Goal: Check status: Check status

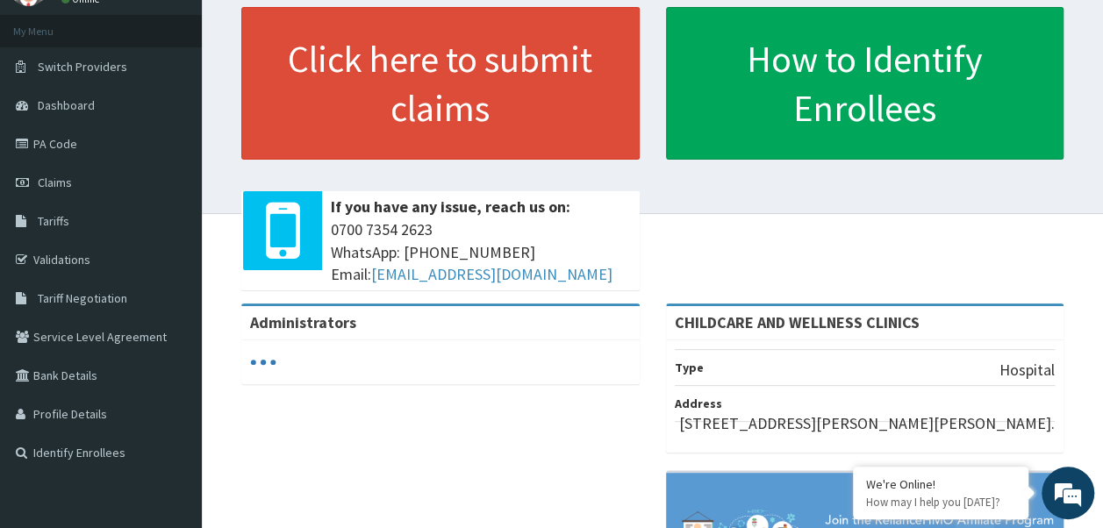
scroll to position [83, 0]
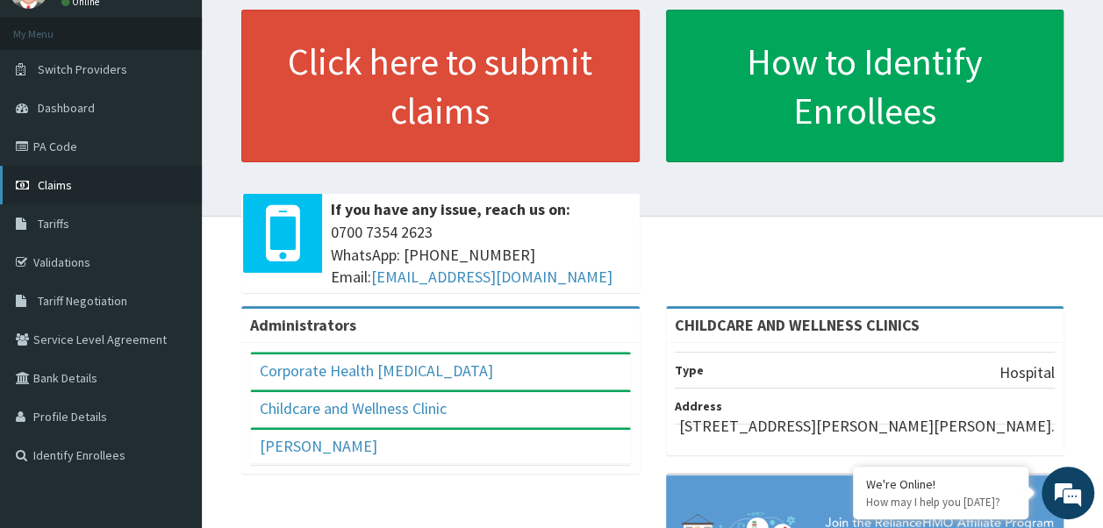
click at [65, 182] on span "Claims" at bounding box center [55, 185] width 34 height 16
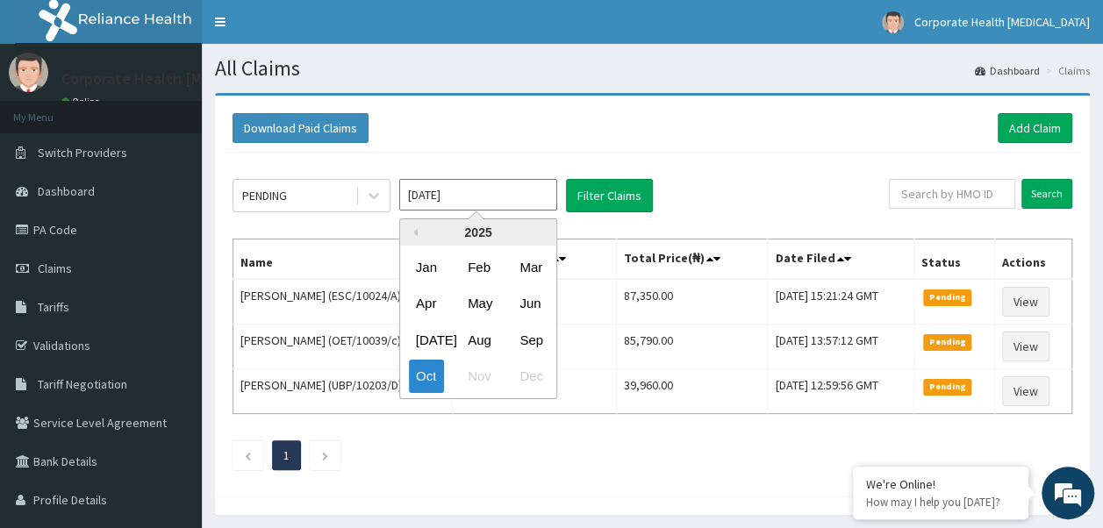
click at [530, 198] on input "[DATE]" at bounding box center [478, 195] width 158 height 32
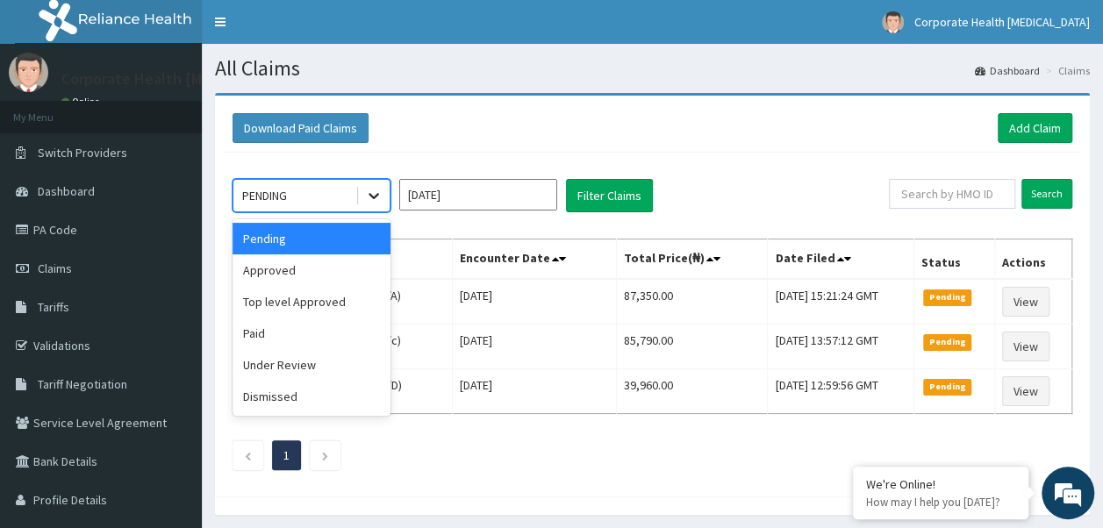
click at [370, 194] on icon at bounding box center [373, 197] width 11 height 6
click at [321, 299] on div "Top level Approved" at bounding box center [311, 302] width 158 height 32
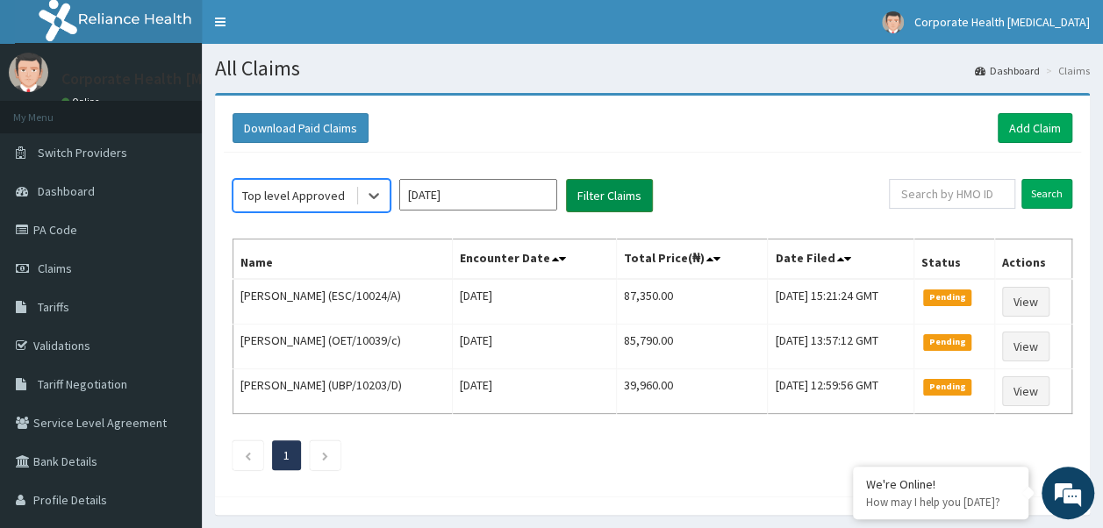
click at [596, 197] on button "Filter Claims" at bounding box center [609, 195] width 87 height 33
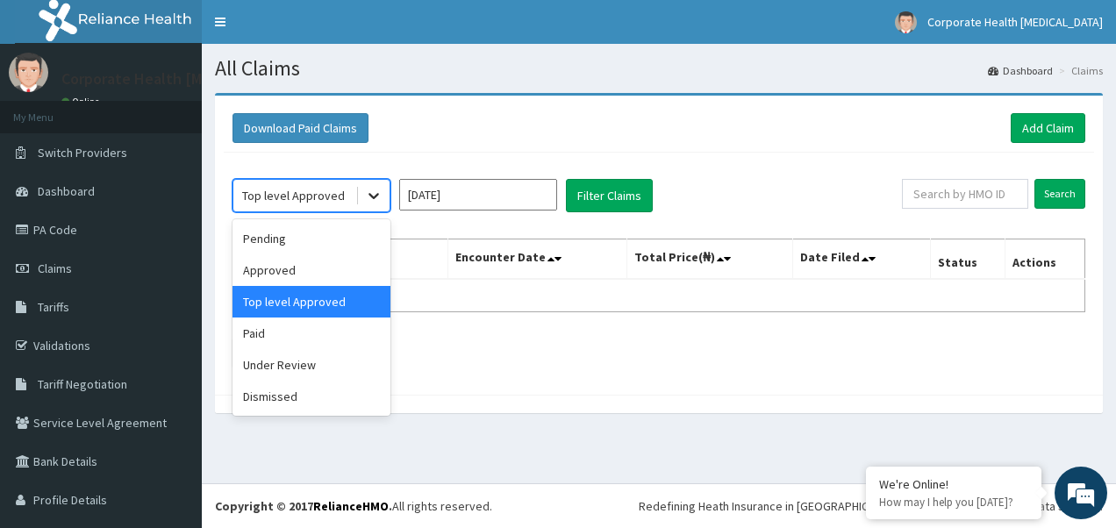
click at [374, 196] on icon at bounding box center [373, 197] width 11 height 6
click at [301, 363] on div "Under Review" at bounding box center [311, 365] width 158 height 32
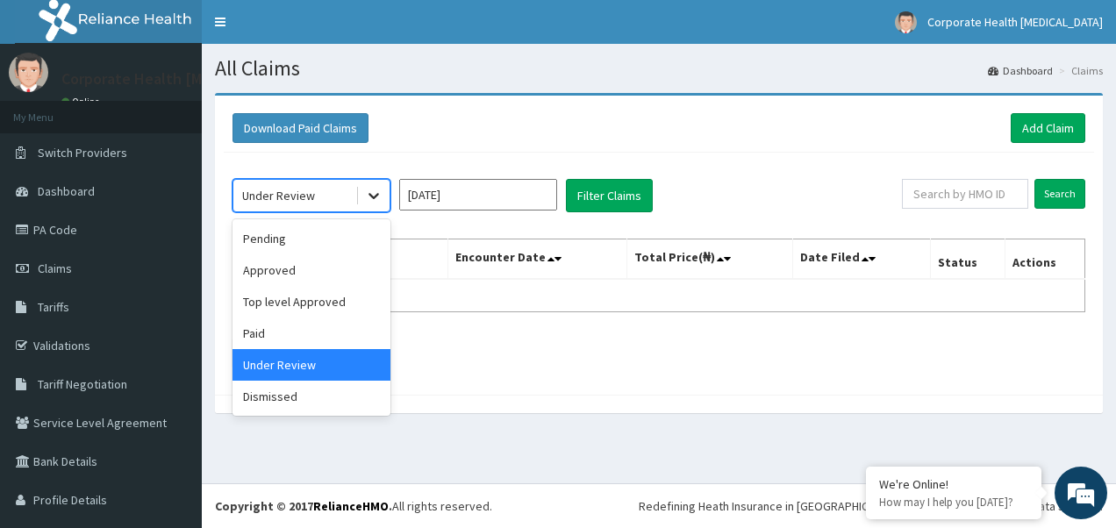
click at [377, 194] on icon at bounding box center [373, 197] width 11 height 6
click at [261, 330] on div "Paid" at bounding box center [311, 334] width 158 height 32
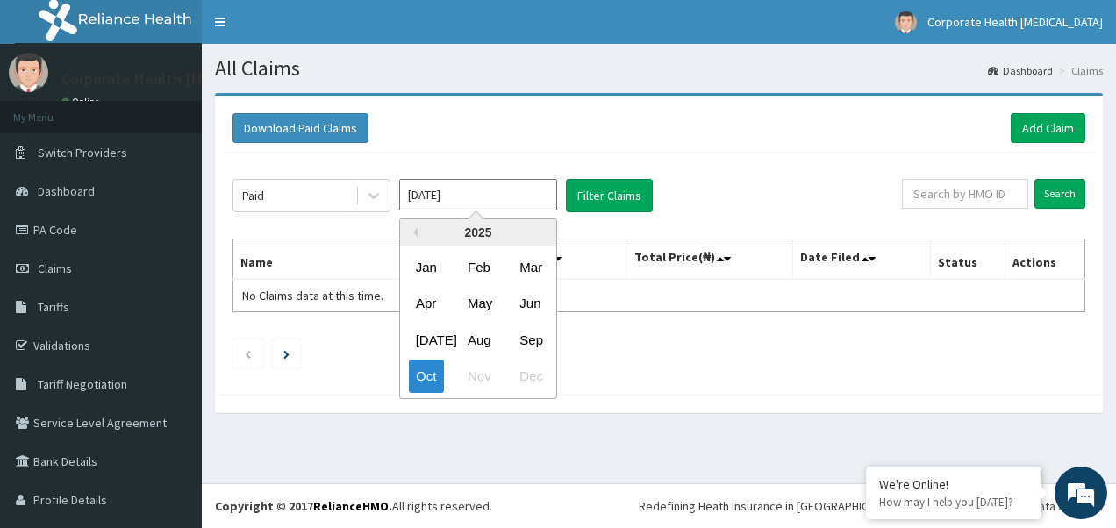
click at [460, 191] on input "[DATE]" at bounding box center [478, 195] width 158 height 32
click at [525, 339] on div "Sep" at bounding box center [529, 340] width 35 height 32
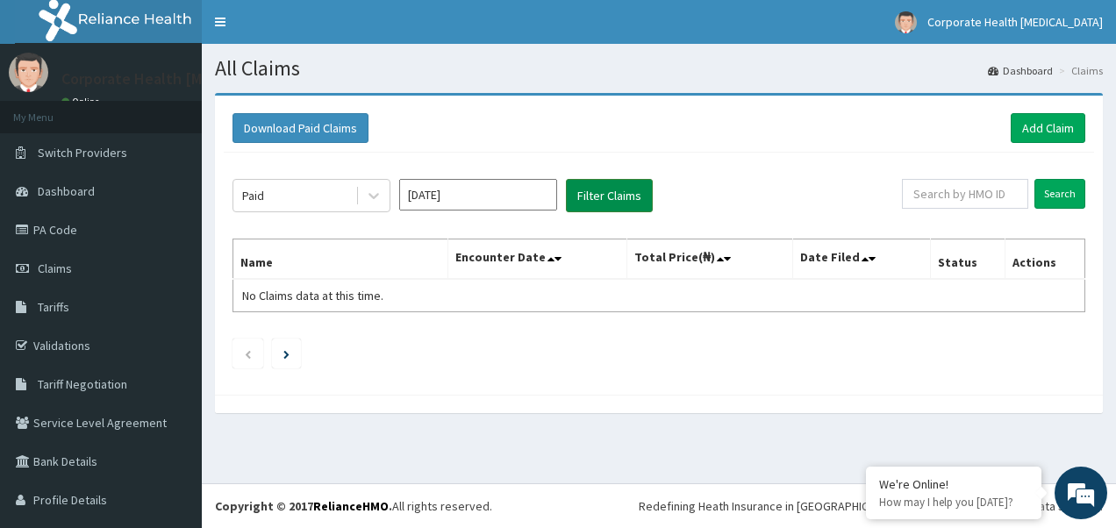
click at [607, 197] on button "Filter Claims" at bounding box center [609, 195] width 87 height 33
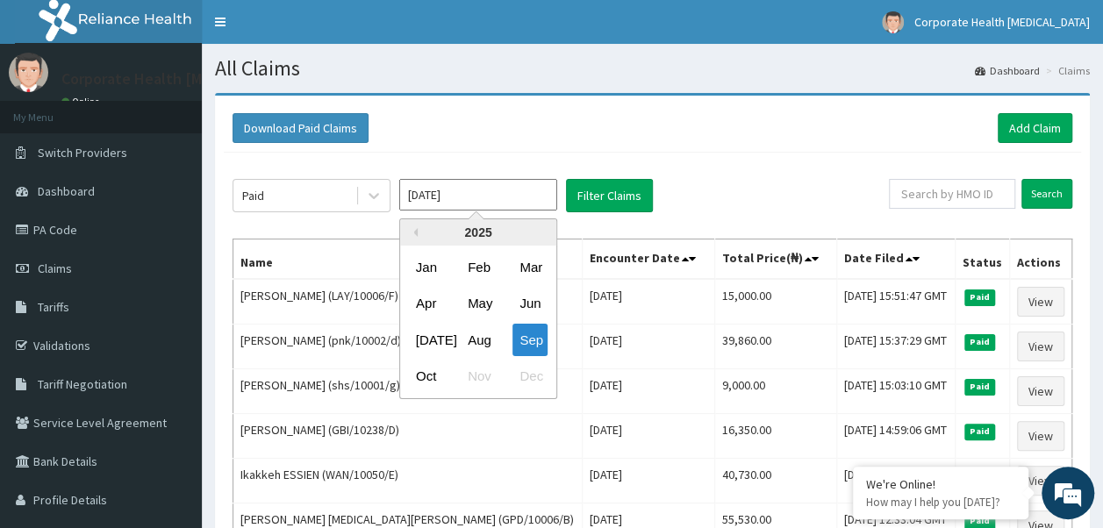
click at [444, 196] on input "[DATE]" at bounding box center [478, 195] width 158 height 32
click at [428, 371] on div "Oct" at bounding box center [426, 377] width 35 height 32
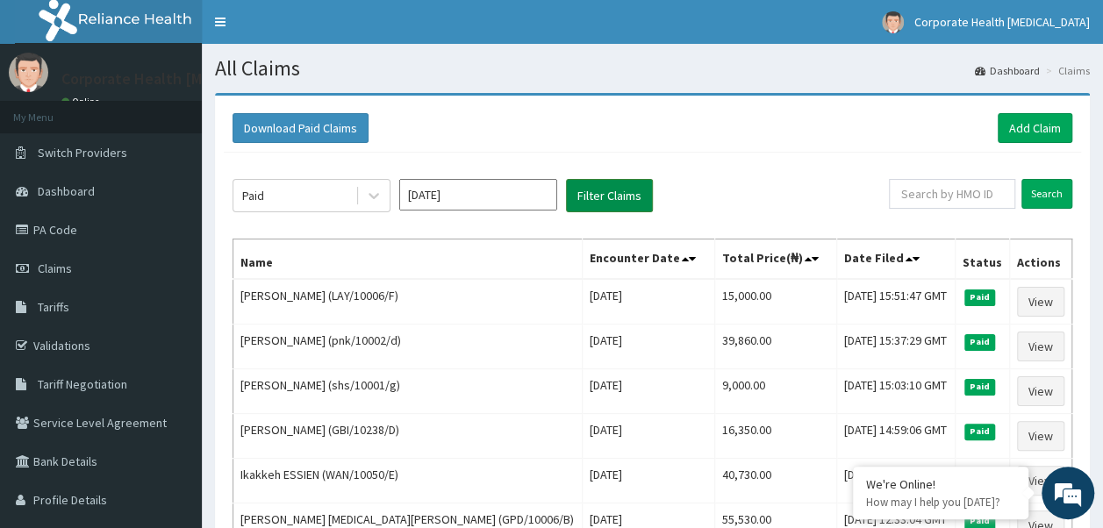
click at [604, 196] on button "Filter Claims" at bounding box center [609, 195] width 87 height 33
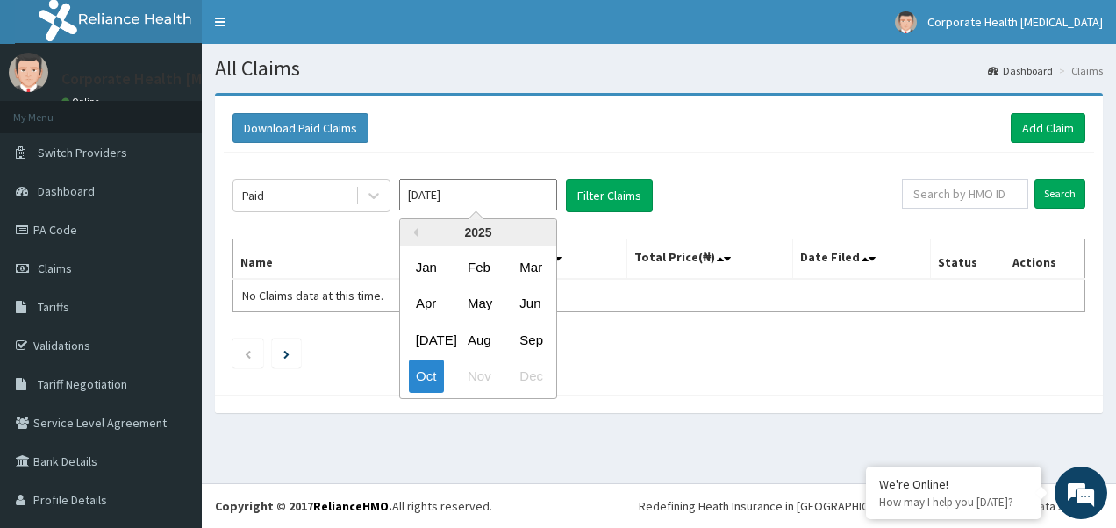
click at [468, 197] on input "[DATE]" at bounding box center [478, 195] width 158 height 32
click at [368, 195] on icon at bounding box center [374, 196] width 18 height 18
click at [501, 189] on input "[DATE]" at bounding box center [478, 195] width 158 height 32
click at [528, 332] on div "Sep" at bounding box center [529, 340] width 35 height 32
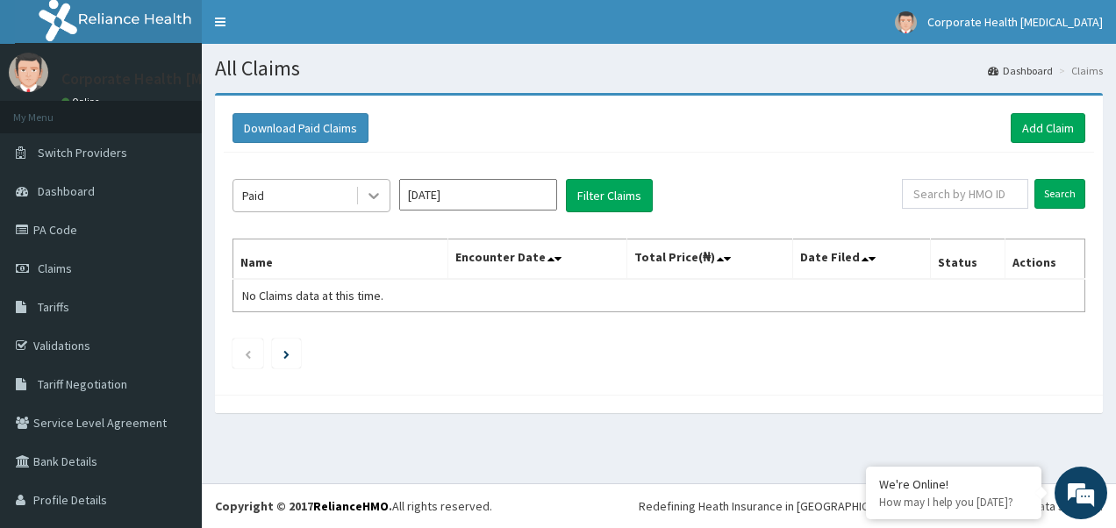
click at [374, 195] on icon at bounding box center [374, 196] width 18 height 18
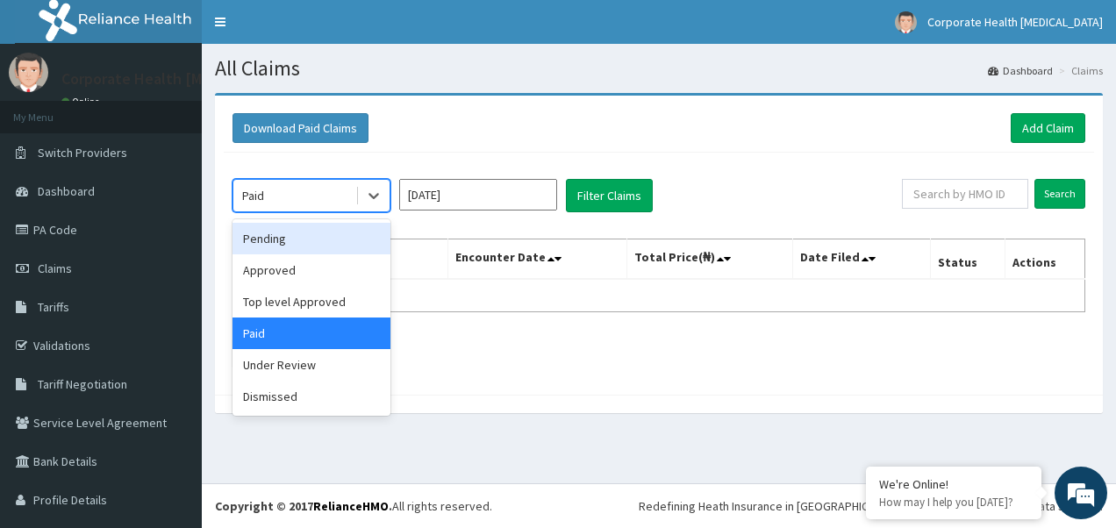
click at [278, 239] on div "Pending" at bounding box center [311, 239] width 158 height 32
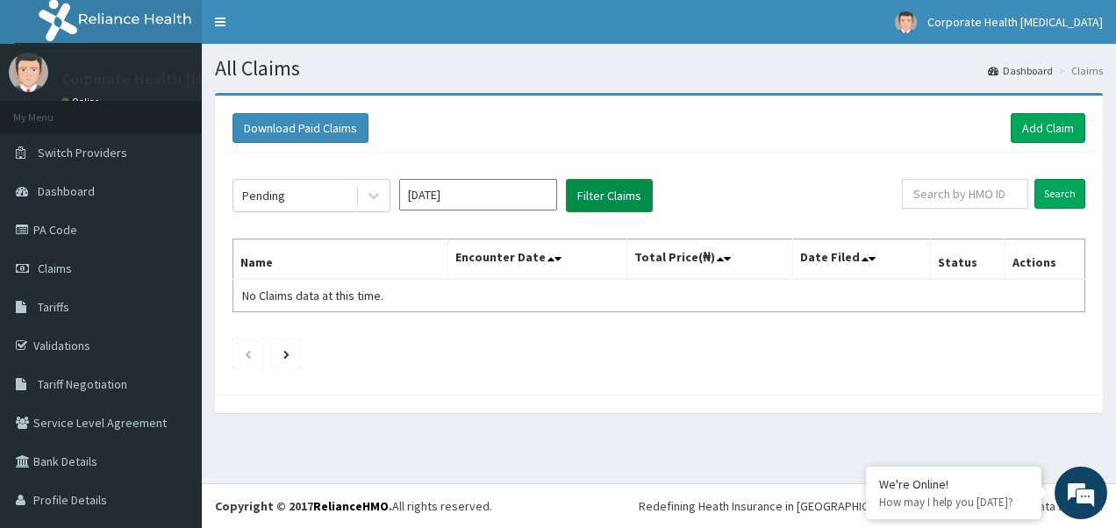
click at [595, 197] on button "Filter Claims" at bounding box center [609, 195] width 87 height 33
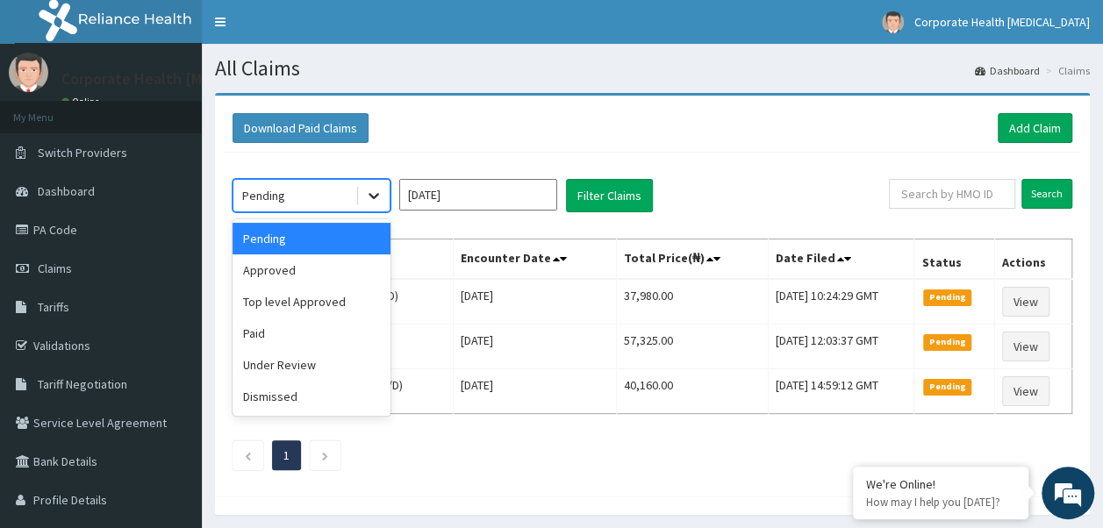
click at [375, 192] on icon at bounding box center [374, 196] width 18 height 18
click at [286, 270] on div "Approved" at bounding box center [311, 270] width 158 height 32
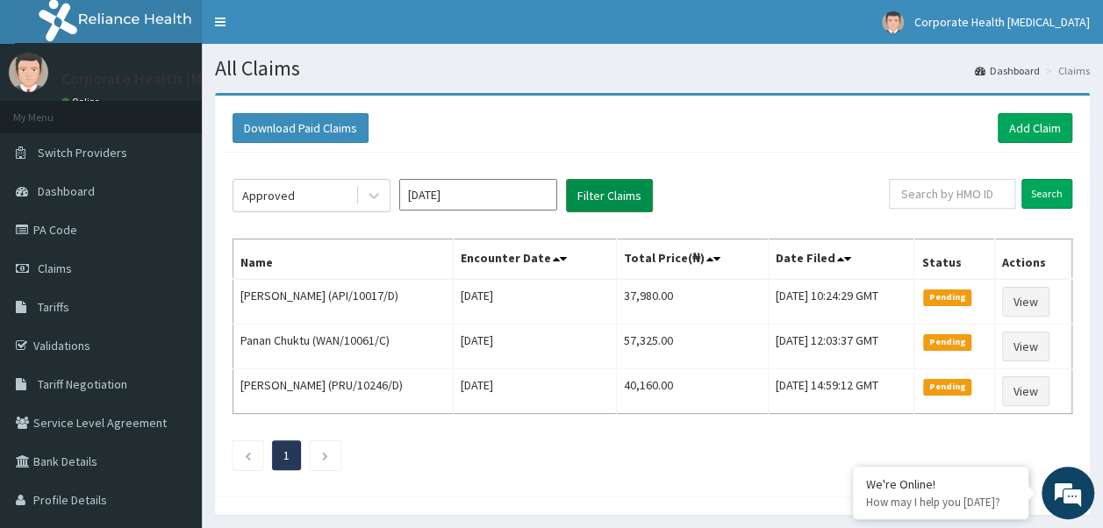
click at [599, 193] on button "Filter Claims" at bounding box center [609, 195] width 87 height 33
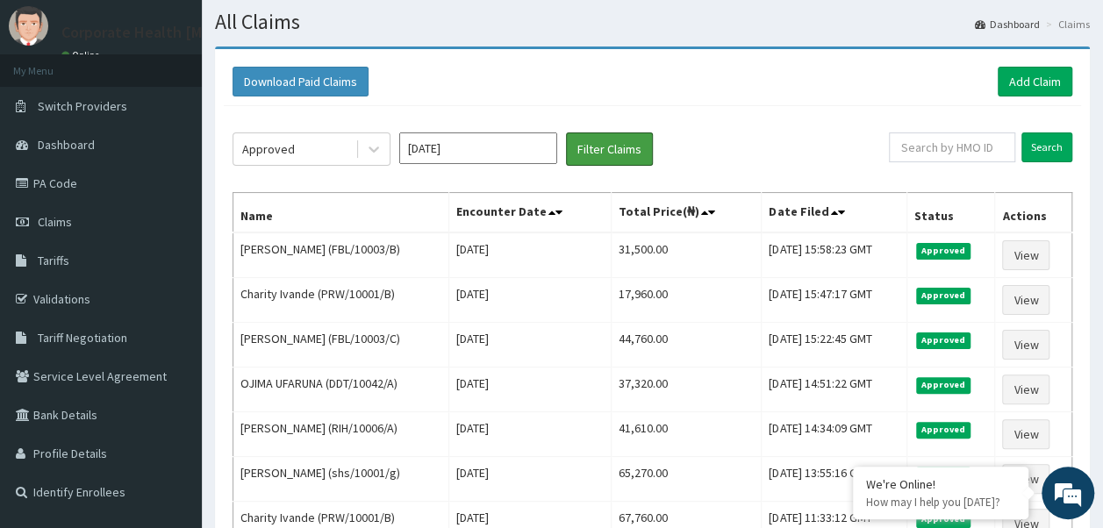
scroll to position [42, 0]
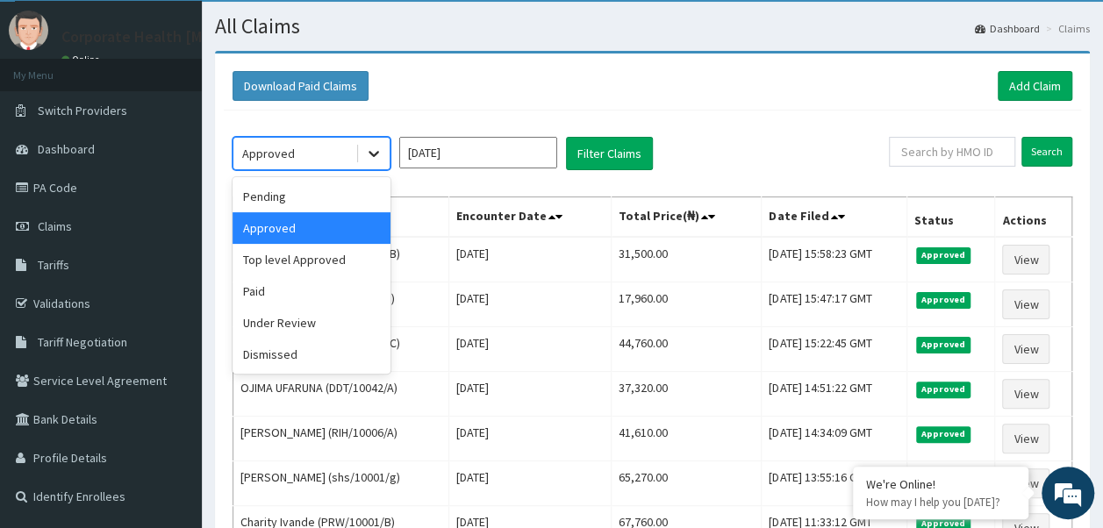
click at [375, 153] on icon at bounding box center [373, 155] width 11 height 6
click at [285, 351] on div "Dismissed" at bounding box center [311, 355] width 158 height 32
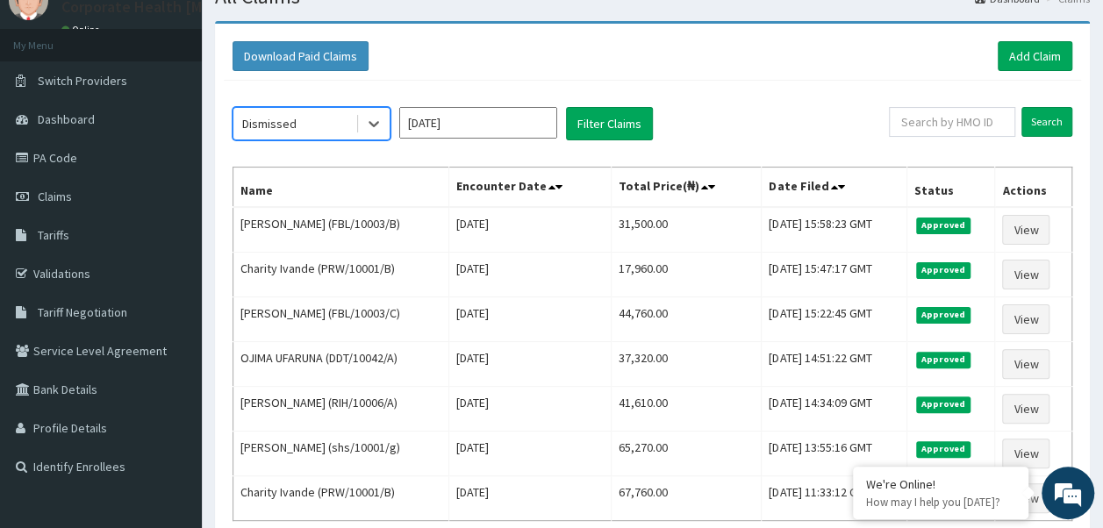
scroll to position [66, 0]
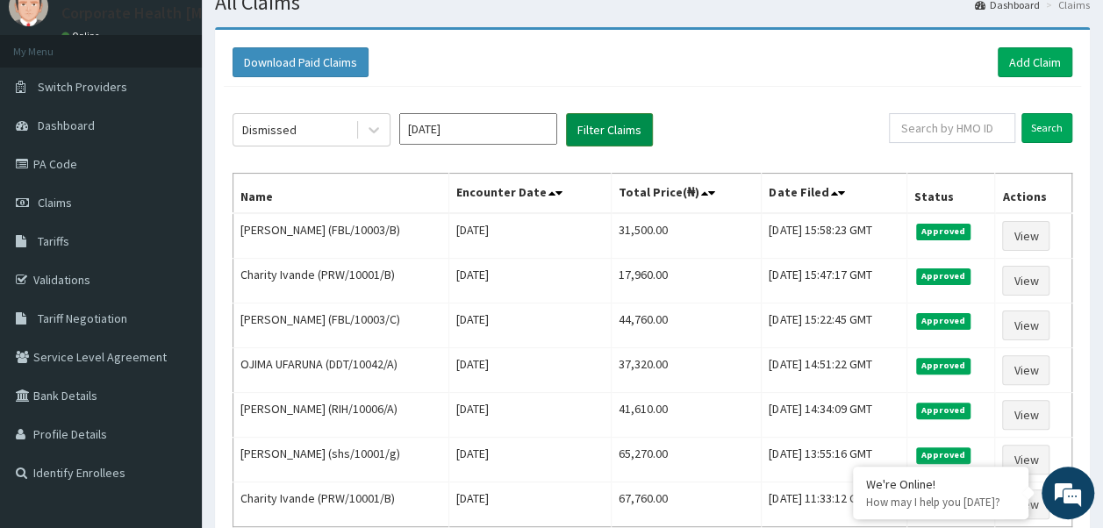
click at [604, 125] on button "Filter Claims" at bounding box center [609, 129] width 87 height 33
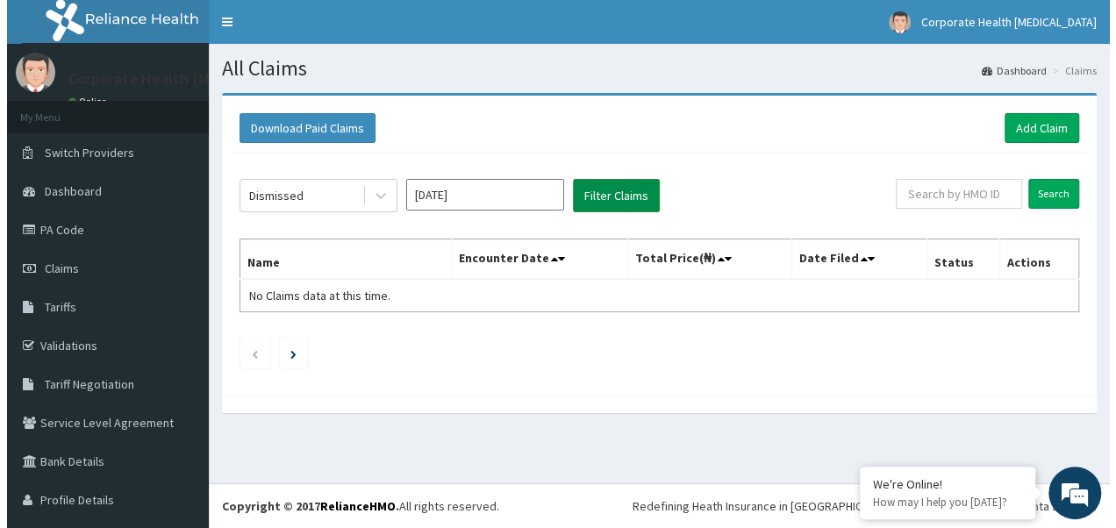
scroll to position [0, 0]
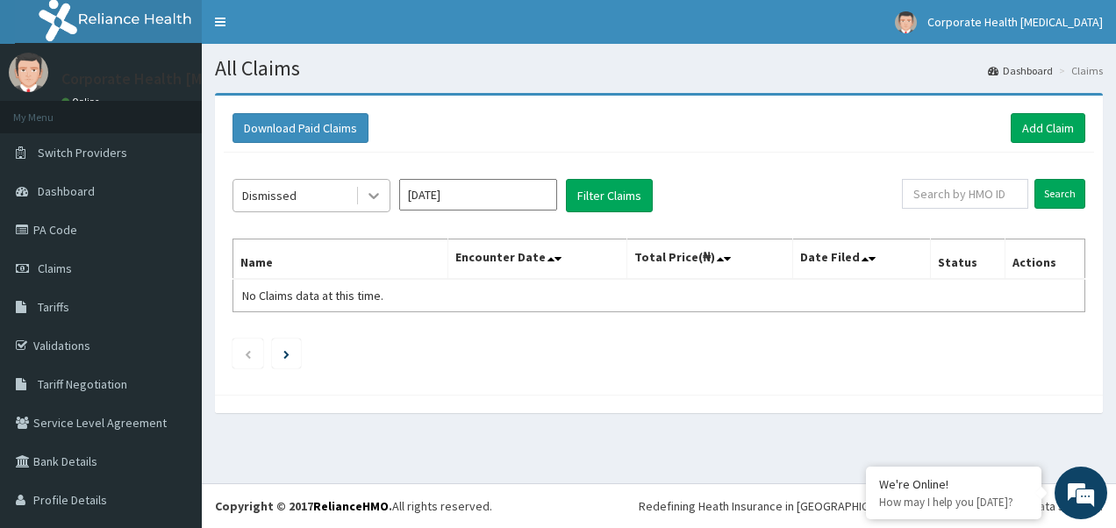
click at [373, 196] on icon at bounding box center [373, 197] width 11 height 6
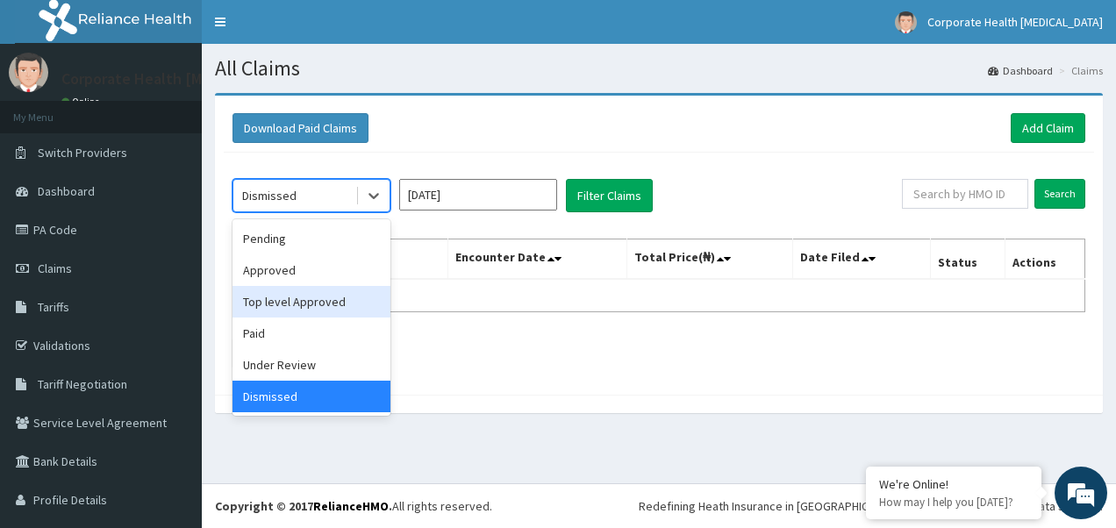
click at [314, 297] on div "Top level Approved" at bounding box center [311, 302] width 158 height 32
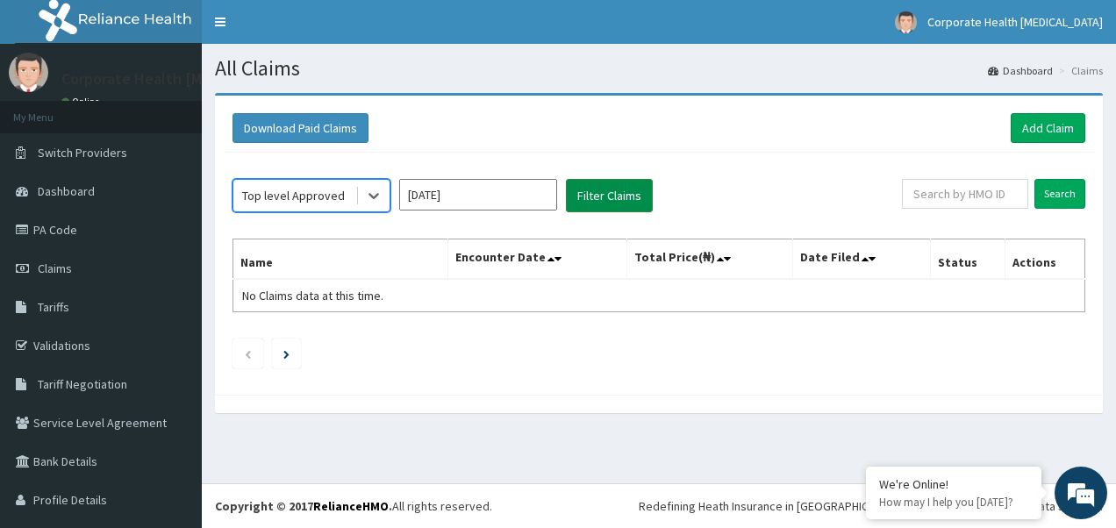
click at [593, 186] on button "Filter Claims" at bounding box center [609, 195] width 87 height 33
click at [602, 195] on button "Filter Claims" at bounding box center [609, 195] width 87 height 33
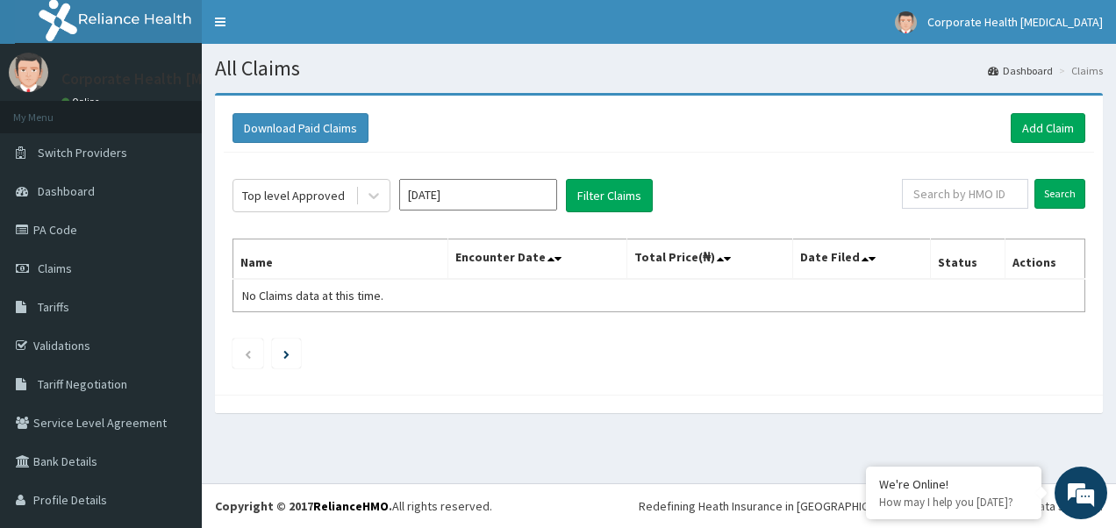
click at [465, 195] on input "[DATE]" at bounding box center [478, 195] width 158 height 32
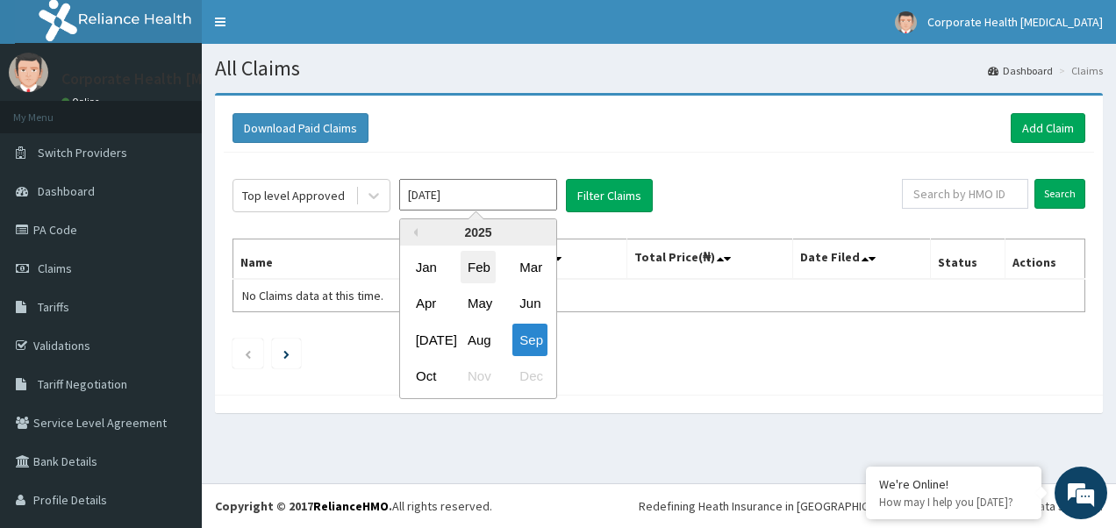
click at [484, 266] on div "Feb" at bounding box center [478, 267] width 35 height 32
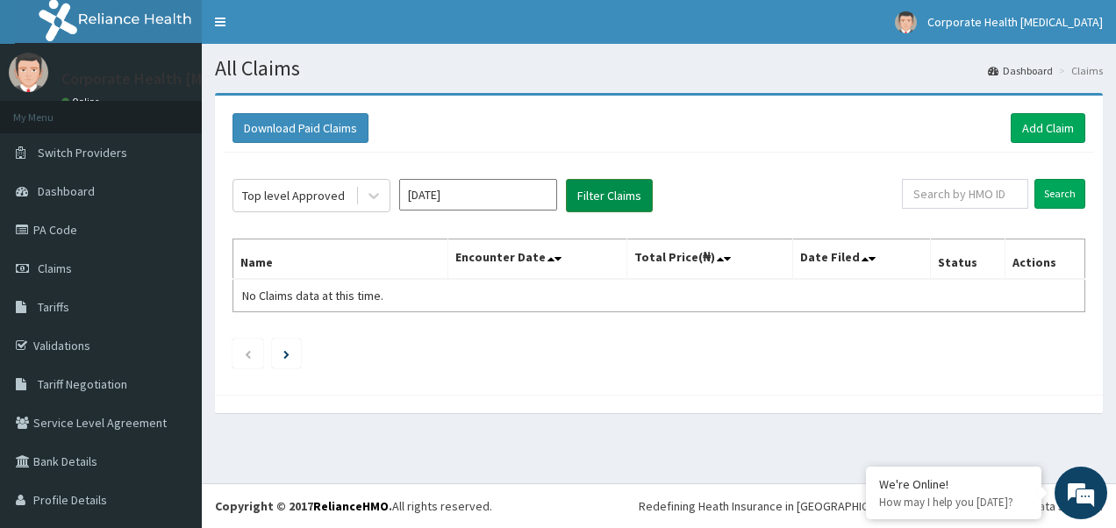
click at [598, 197] on button "Filter Claims" at bounding box center [609, 195] width 87 height 33
click at [598, 196] on button "Filter Claims" at bounding box center [609, 195] width 87 height 33
click at [474, 190] on input "[DATE]" at bounding box center [478, 195] width 158 height 32
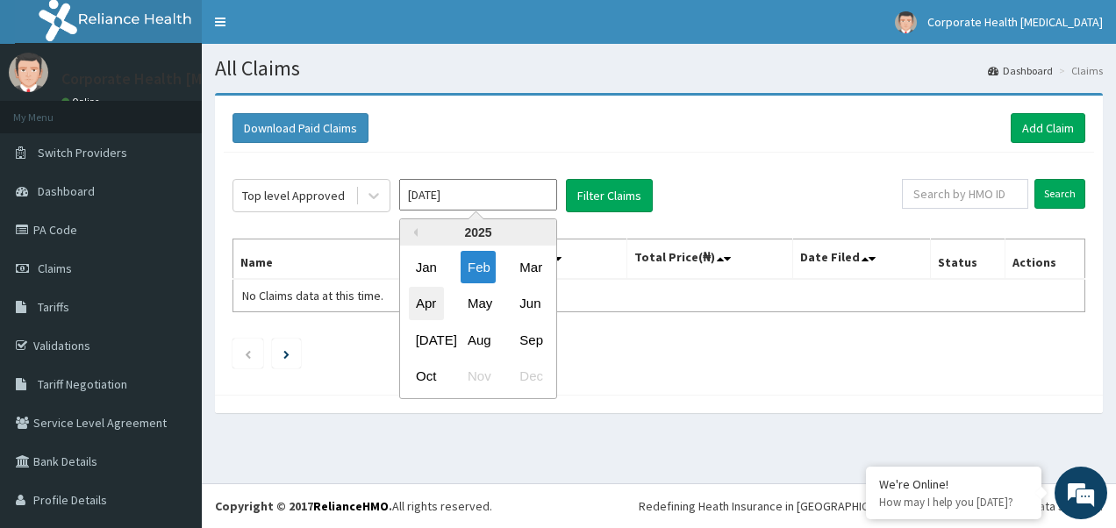
click at [429, 300] on div "Apr" at bounding box center [426, 304] width 35 height 32
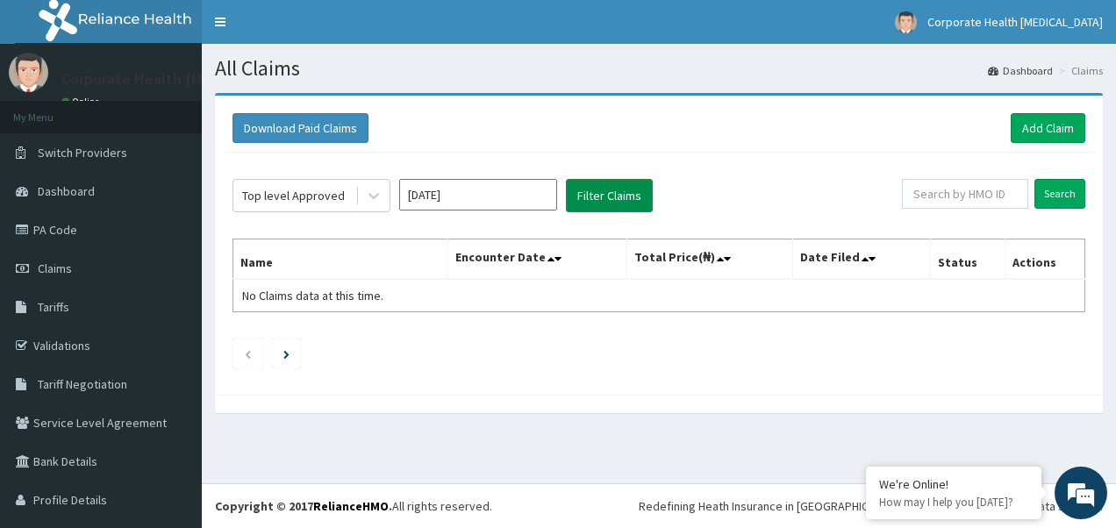
click at [600, 193] on button "Filter Claims" at bounding box center [609, 195] width 87 height 33
click at [504, 193] on input "[DATE]" at bounding box center [478, 195] width 158 height 32
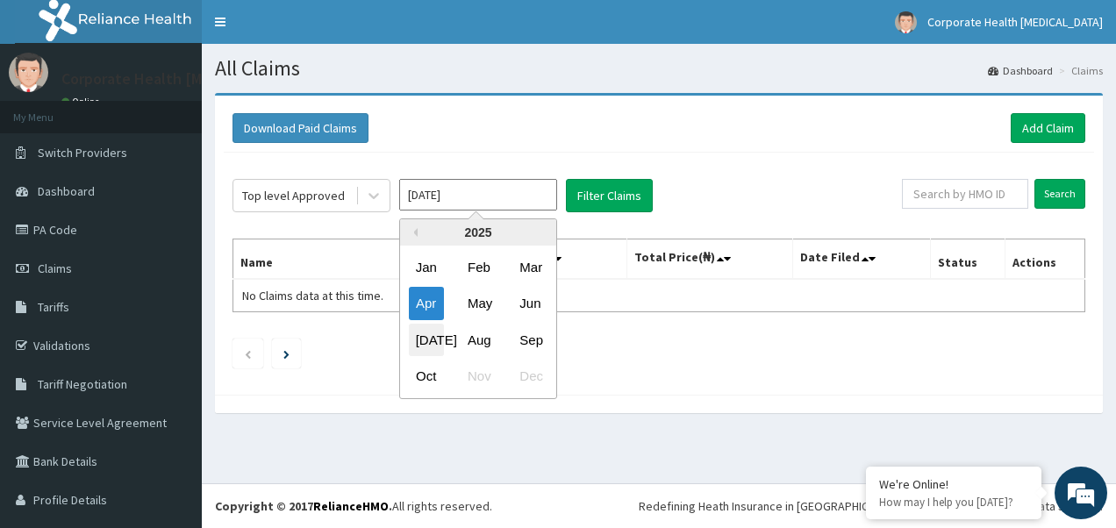
click at [432, 336] on div "[DATE]" at bounding box center [426, 340] width 35 height 32
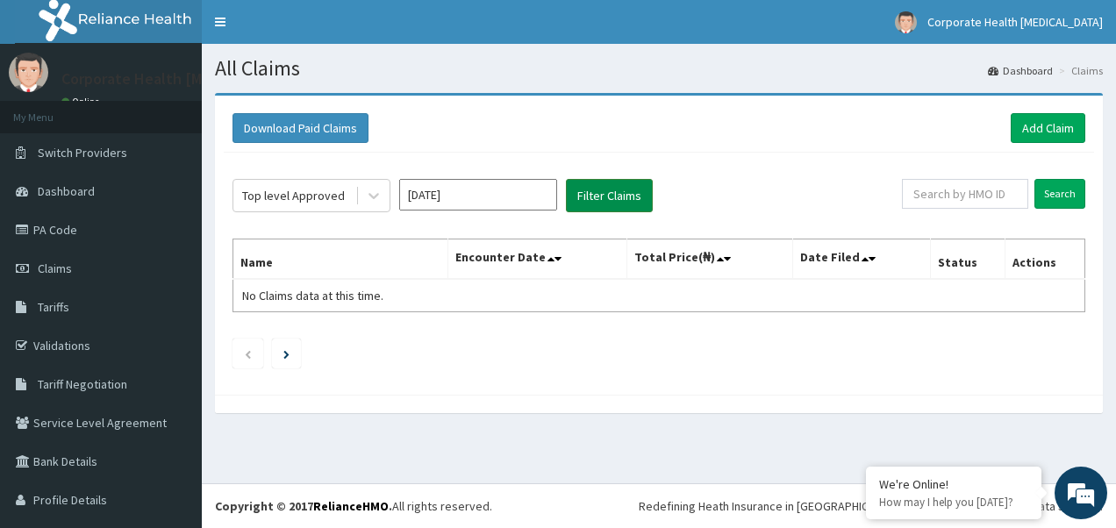
click at [602, 193] on button "Filter Claims" at bounding box center [609, 195] width 87 height 33
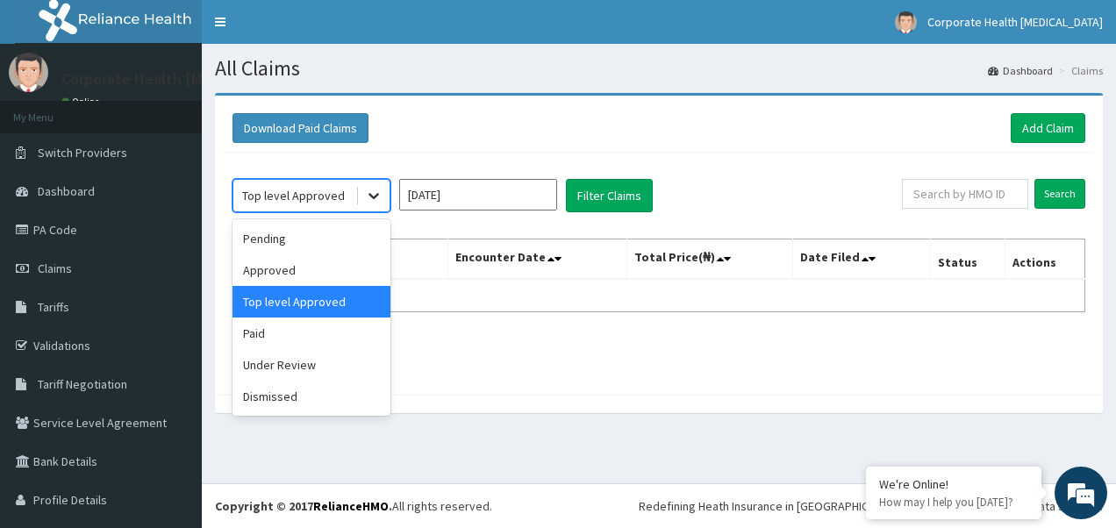
click at [376, 195] on icon at bounding box center [373, 197] width 11 height 6
click at [276, 241] on div "Pending" at bounding box center [311, 239] width 158 height 32
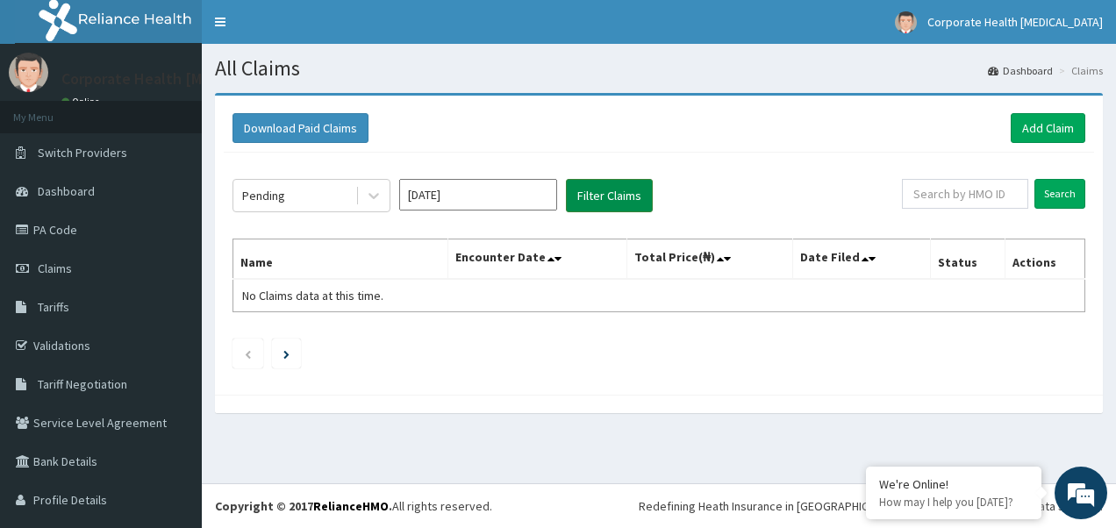
click at [598, 193] on button "Filter Claims" at bounding box center [609, 195] width 87 height 33
click at [505, 191] on input "[DATE]" at bounding box center [478, 195] width 158 height 32
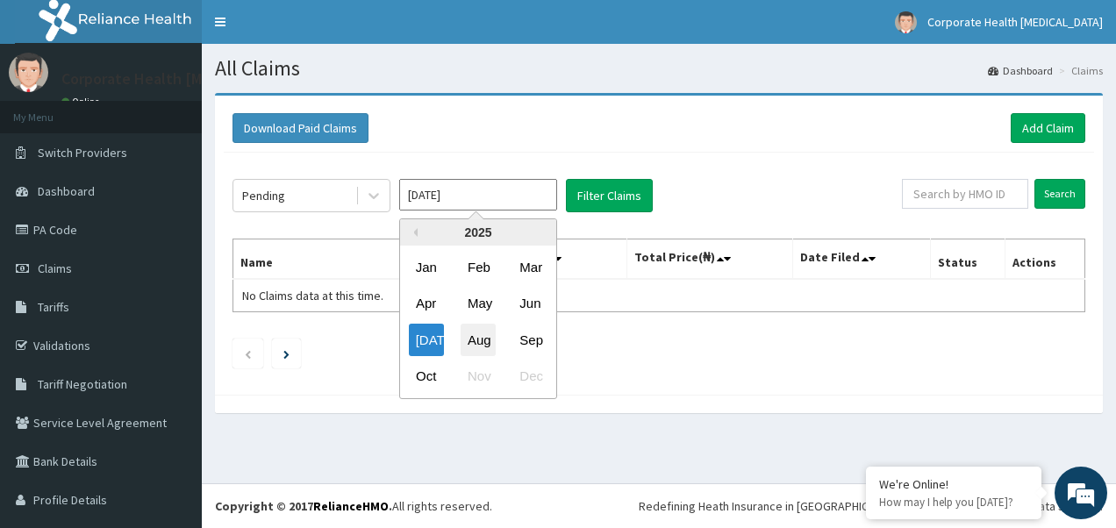
click at [489, 340] on div "Aug" at bounding box center [478, 340] width 35 height 32
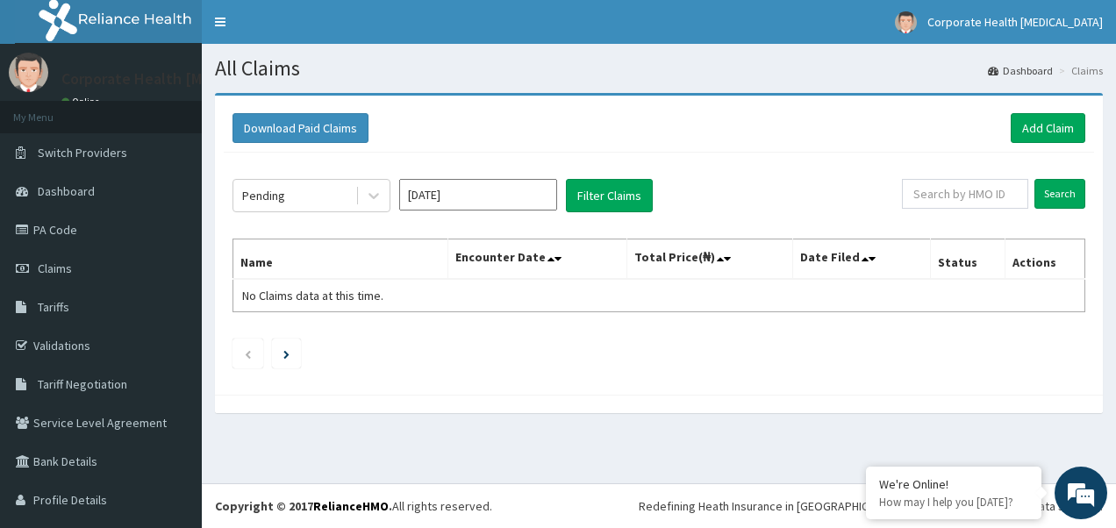
type input "[DATE]"
click at [609, 193] on button "Filter Claims" at bounding box center [609, 195] width 87 height 33
